Goal: Task Accomplishment & Management: Use online tool/utility

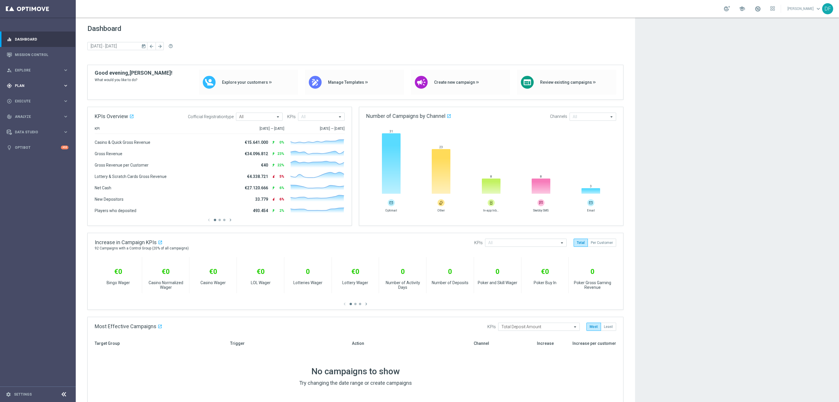
click at [23, 78] on div "gps_fixed Plan keyboard_arrow_right" at bounding box center [37, 85] width 75 height 15
click at [29, 97] on link "Target Groups" at bounding box center [37, 97] width 45 height 5
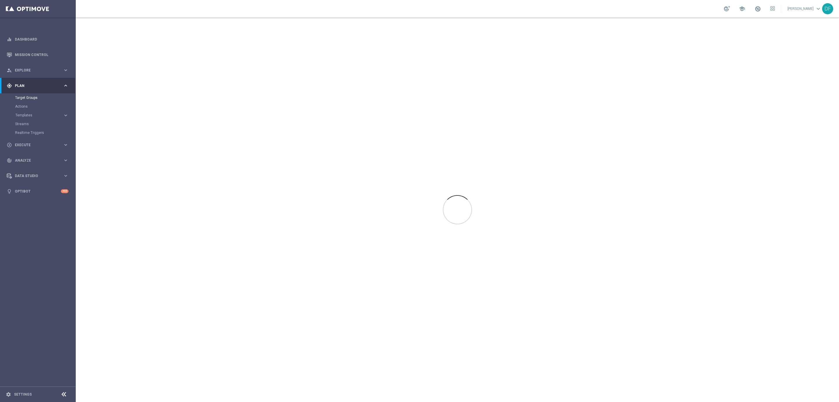
click at [27, 112] on accordion "Templates keyboard_arrow_right Optimail OptiMobile In-App OptiMobile Push Optip…" at bounding box center [45, 115] width 60 height 9
click at [28, 115] on span "Templates" at bounding box center [36, 114] width 42 height 3
click at [28, 122] on link "Optimail" at bounding box center [39, 124] width 43 height 5
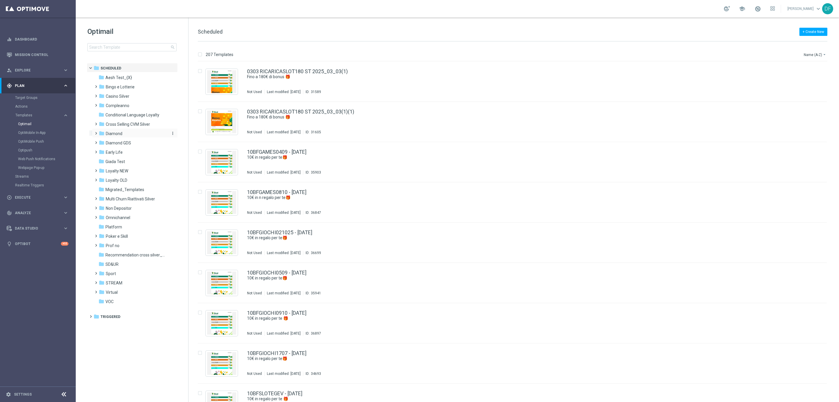
click at [122, 137] on div "folder Diamond" at bounding box center [132, 133] width 67 height 7
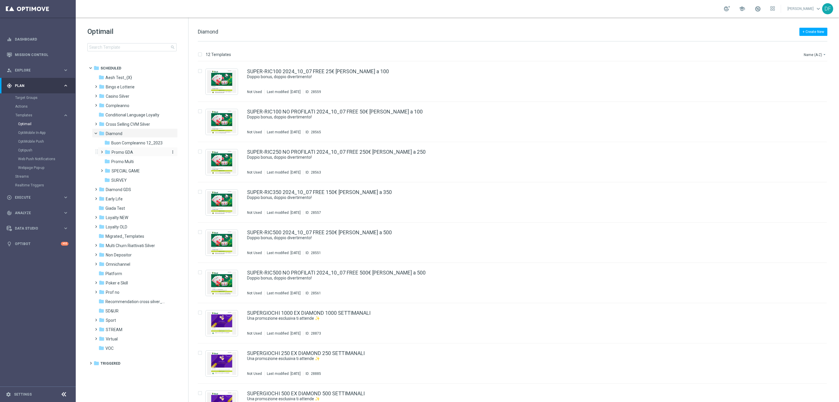
click at [122, 149] on span "Promo GDA" at bounding box center [123, 151] width 22 height 5
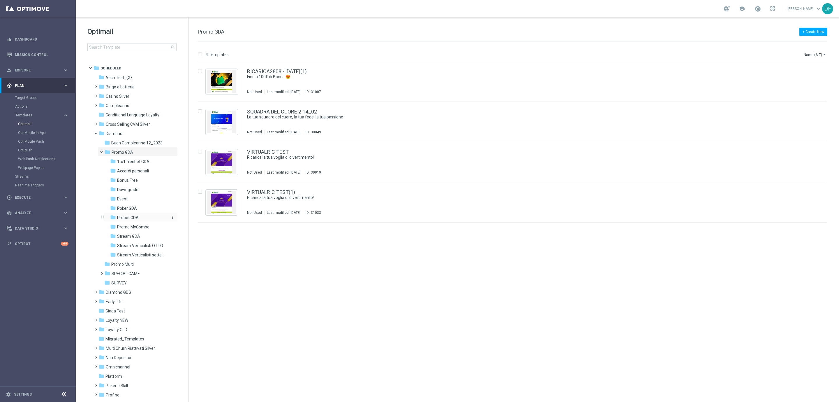
click at [129, 214] on div "folder Probet GDA" at bounding box center [138, 217] width 57 height 7
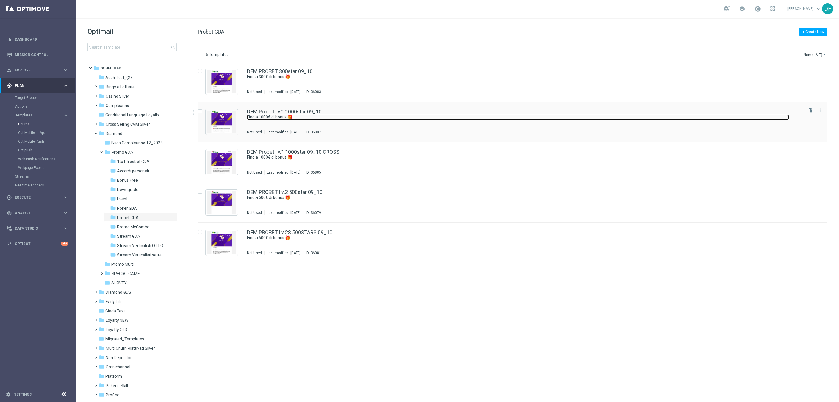
click at [283, 115] on link "Fino a 1000€ di bonus 🎁" at bounding box center [518, 117] width 542 height 6
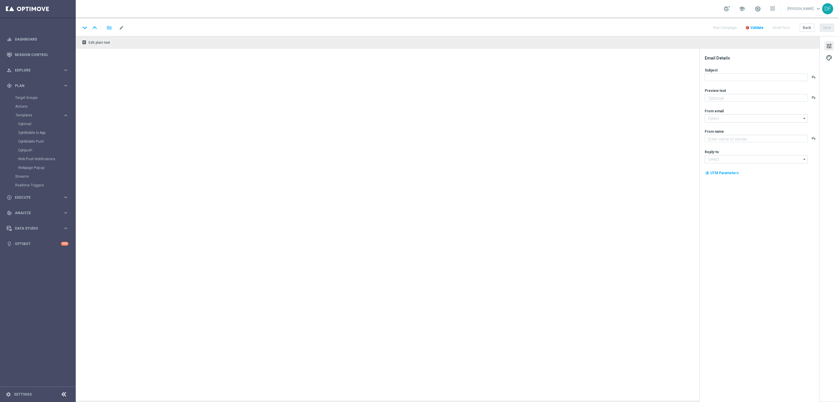
type textarea "Super promo per te"
type input "[EMAIL_ADDRESS][DOMAIN_NAME]"
type textarea "Sisal"
type input "[EMAIL_ADDRESS][DOMAIN_NAME]"
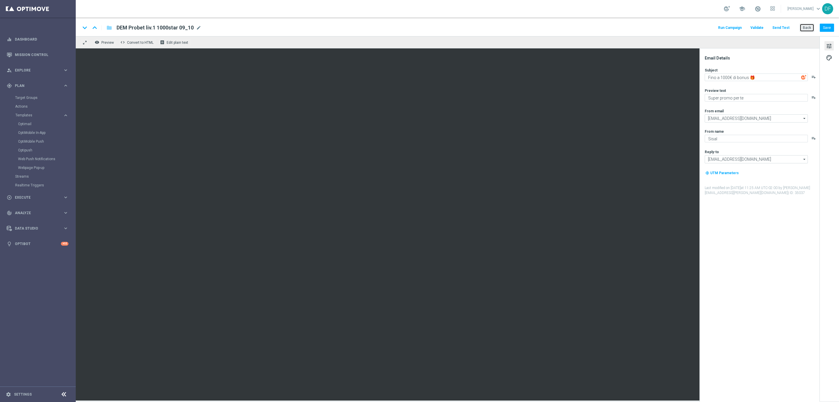
click at [806, 27] on button "Back" at bounding box center [807, 28] width 15 height 8
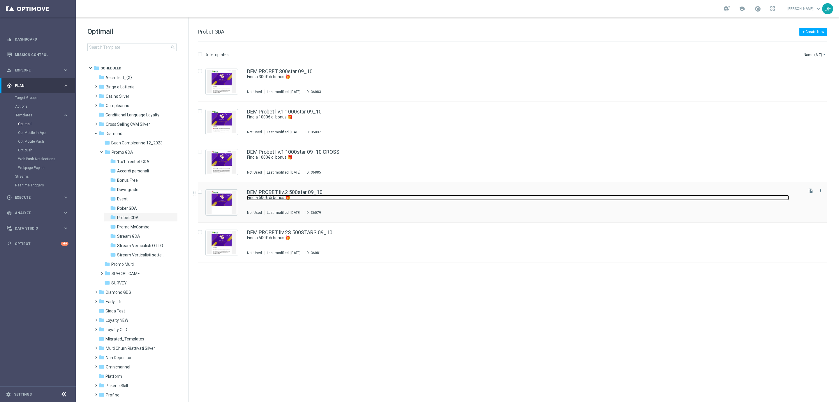
click at [328, 199] on link "Fino a 500€ di bonus 🎁" at bounding box center [518, 198] width 542 height 6
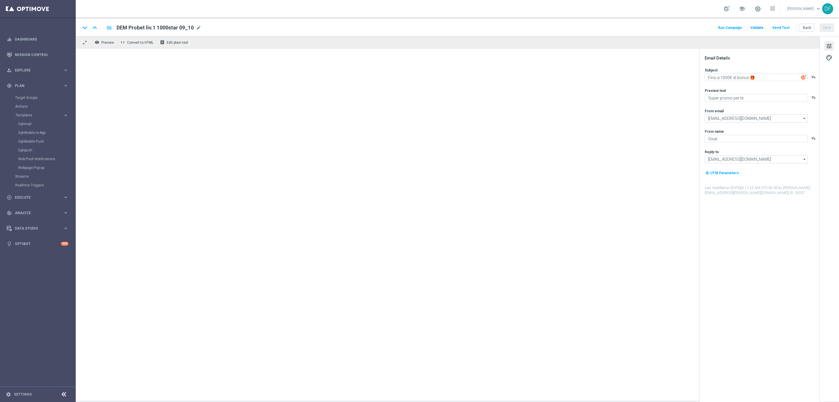
type textarea "Fino a 500€ di bonus 🎁"
